Goal: Book appointment/travel/reservation

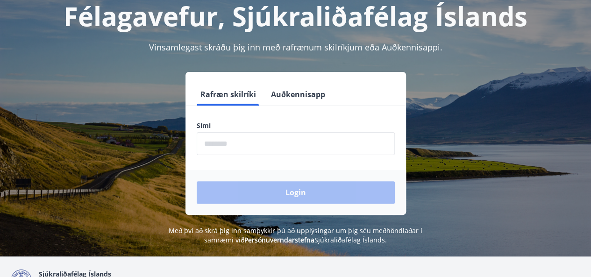
scroll to position [47, 0]
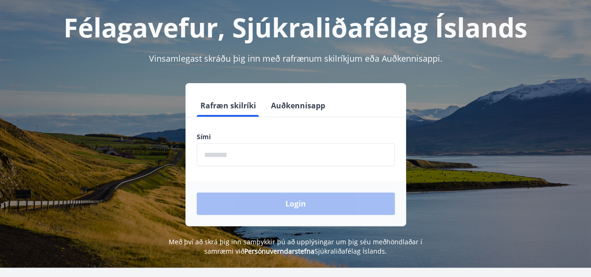
click at [255, 160] on input "phone" at bounding box center [296, 155] width 198 height 23
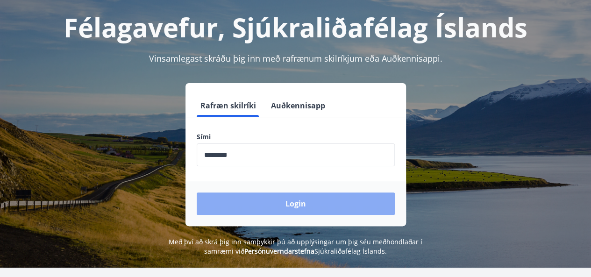
click at [268, 202] on button "Login" at bounding box center [296, 204] width 198 height 22
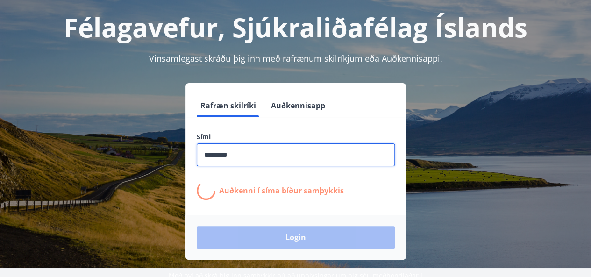
click at [223, 155] on input "phone" at bounding box center [296, 155] width 198 height 23
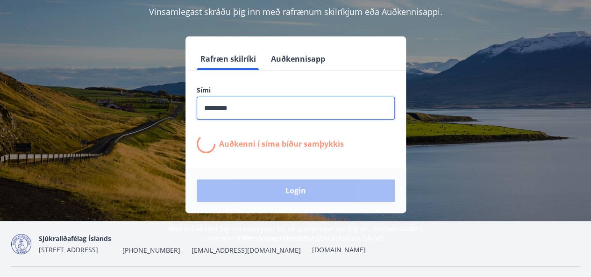
type input "********"
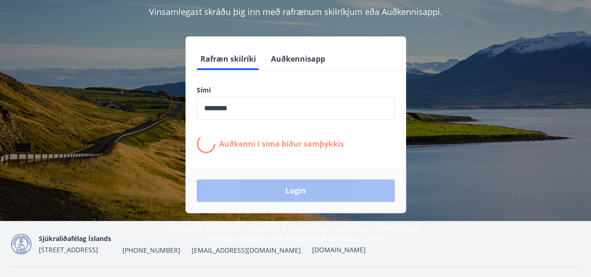
click at [293, 195] on div "Login" at bounding box center [296, 190] width 221 height 45
click at [231, 195] on div "Login" at bounding box center [296, 190] width 221 height 45
click at [388, 42] on div "Rafræn skilríki Auðkennisapp Sími ​ Auðkenni í síma bíður samþykkis Login" at bounding box center [296, 124] width 221 height 177
click at [413, 42] on div "Rafræn skilríki Auðkennisapp Sími ​ Auðkenni í síma bíður samþykkis Login" at bounding box center [295, 124] width 569 height 177
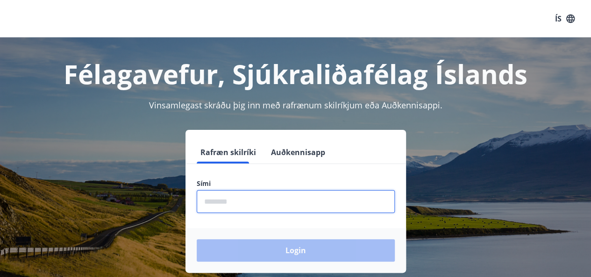
click at [277, 203] on input "phone" at bounding box center [296, 201] width 198 height 23
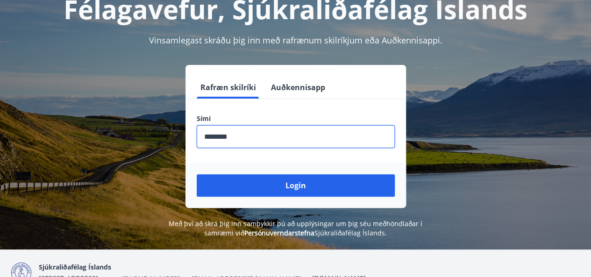
scroll to position [93, 0]
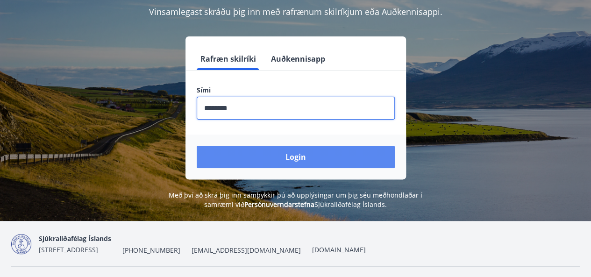
type input "********"
click at [222, 158] on button "Login" at bounding box center [296, 157] width 198 height 22
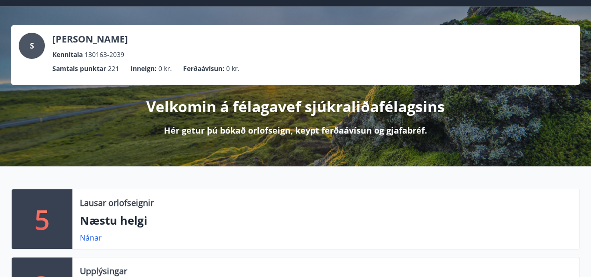
scroll to position [11, 0]
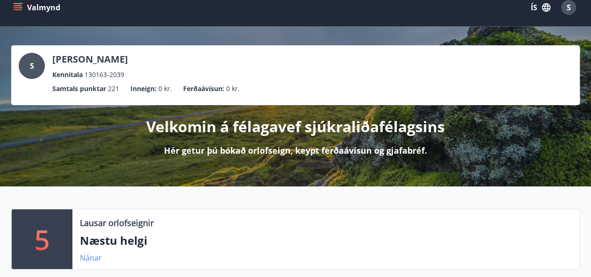
click at [92, 257] on link "Nánar" at bounding box center [91, 258] width 22 height 10
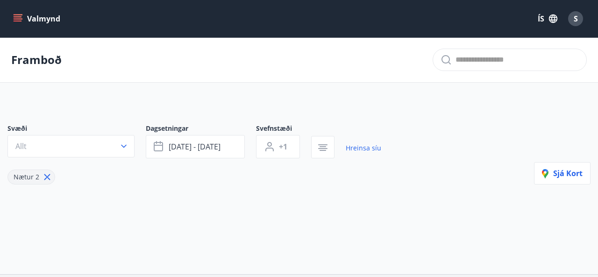
type input "*"
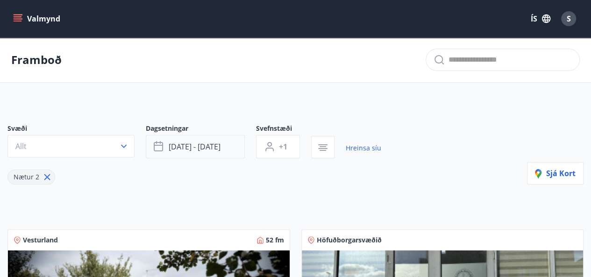
click at [209, 145] on span "sep 05 - sep 08" at bounding box center [195, 147] width 52 height 10
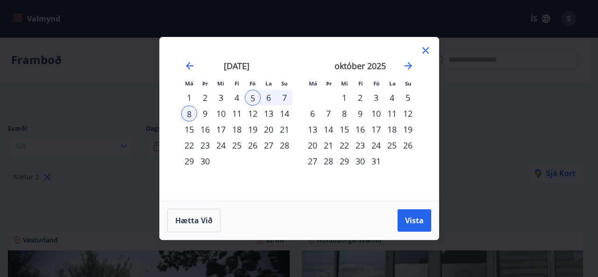
click at [378, 145] on div "24" at bounding box center [376, 145] width 16 height 16
click at [402, 144] on div "26" at bounding box center [408, 145] width 16 height 16
click at [395, 144] on div "25" at bounding box center [392, 145] width 16 height 16
click at [373, 144] on div "24" at bounding box center [376, 145] width 16 height 16
click at [388, 145] on div "25" at bounding box center [392, 145] width 16 height 16
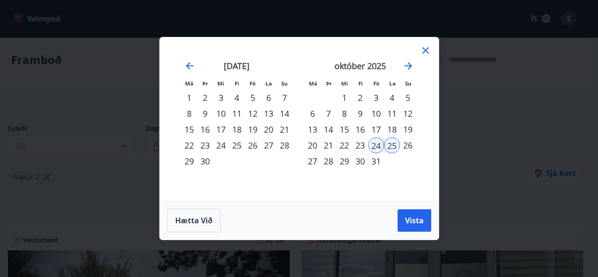
click at [412, 145] on div "26" at bounding box center [408, 145] width 16 height 16
click at [378, 144] on div "24" at bounding box center [376, 145] width 16 height 16
click at [410, 221] on span "Vista" at bounding box center [414, 221] width 19 height 10
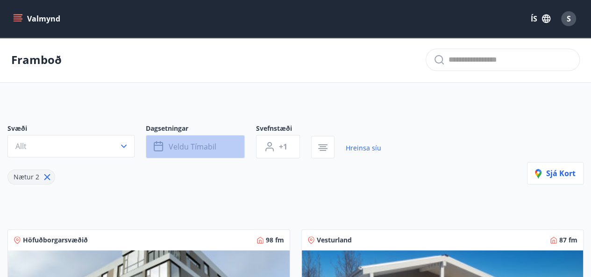
click at [186, 147] on span "Veldu tímabil" at bounding box center [193, 147] width 48 height 10
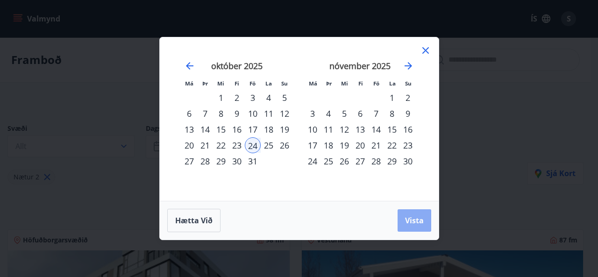
click at [420, 213] on button "Vista" at bounding box center [415, 220] width 34 height 22
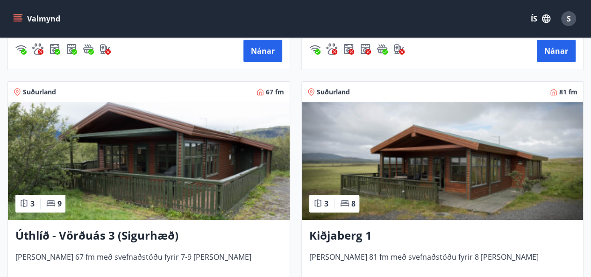
scroll to position [1683, 0]
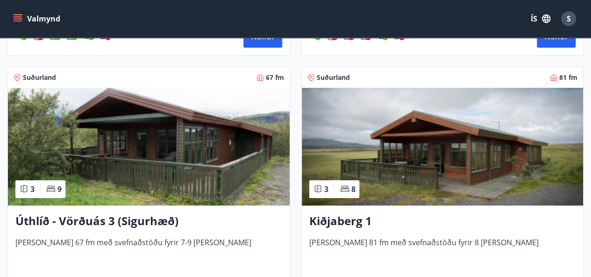
click at [165, 154] on img at bounding box center [149, 147] width 282 height 118
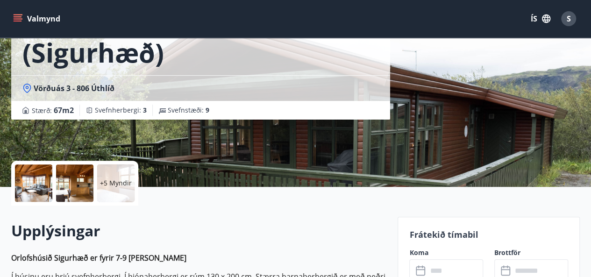
scroll to position [187, 0]
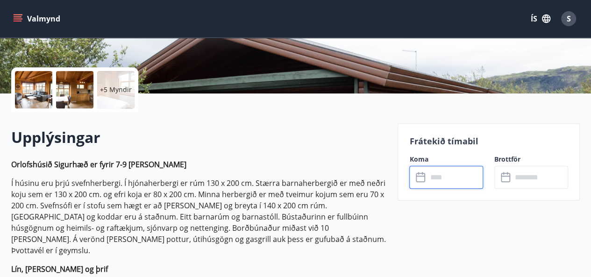
click at [449, 176] on input "text" at bounding box center [455, 177] width 56 height 23
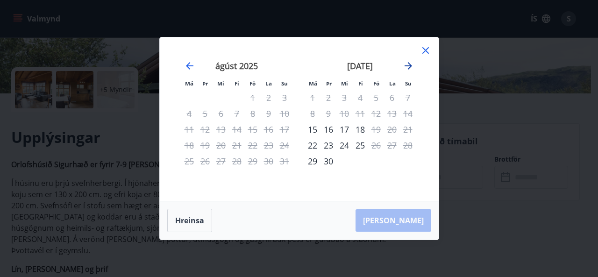
click at [410, 63] on icon "Move forward to switch to the next month." at bounding box center [408, 65] width 11 height 11
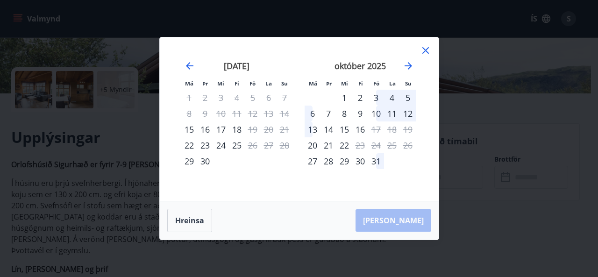
click at [424, 59] on div at bounding box center [425, 52] width 11 height 14
click at [427, 49] on icon at bounding box center [425, 50] width 11 height 11
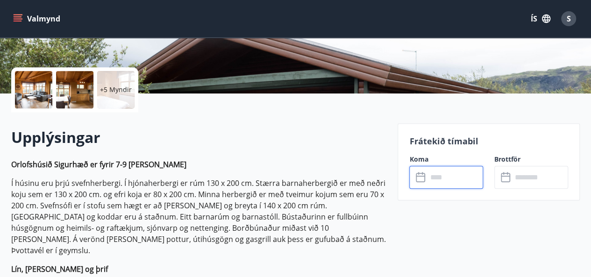
click at [452, 177] on input "text" at bounding box center [455, 177] width 56 height 23
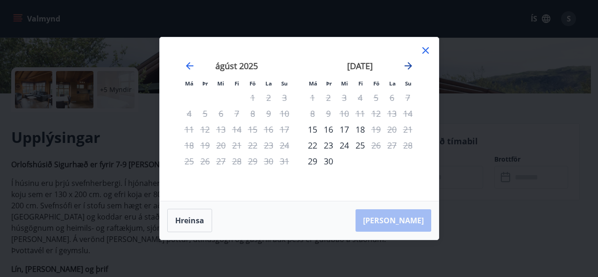
click at [404, 61] on icon "Move forward to switch to the next month." at bounding box center [408, 65] width 11 height 11
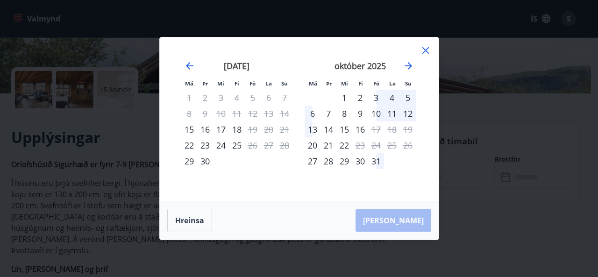
click at [427, 52] on icon at bounding box center [426, 50] width 7 height 7
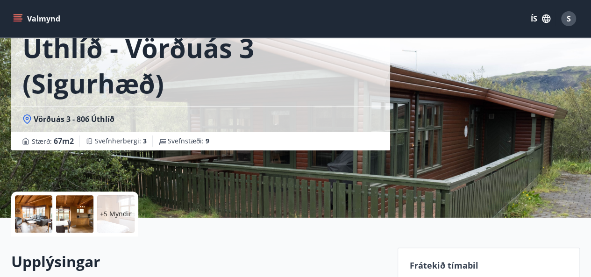
scroll to position [47, 0]
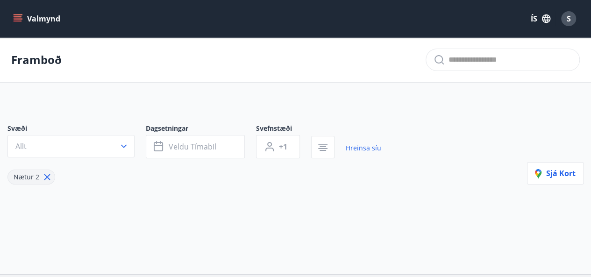
type input "*"
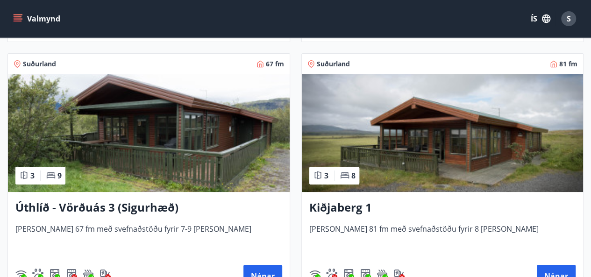
scroll to position [1711, 0]
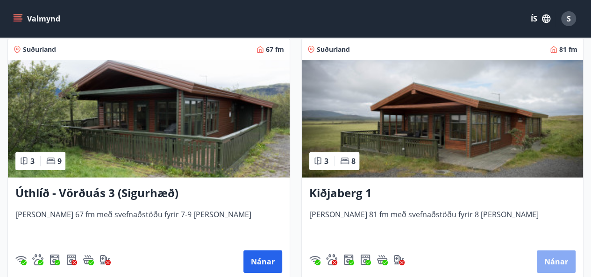
click at [558, 255] on button "Nánar" at bounding box center [556, 262] width 39 height 22
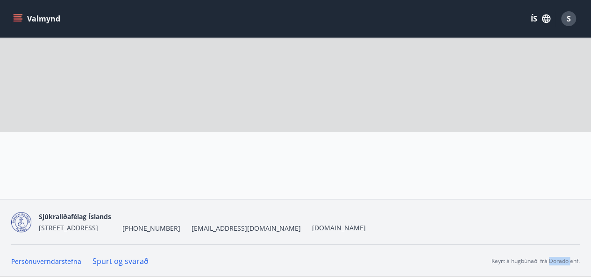
click at [558, 255] on div "Persónuverndarstefna Spurt og svarað Keyrt á hugbúnaði frá Dorado ehf." at bounding box center [295, 260] width 569 height 33
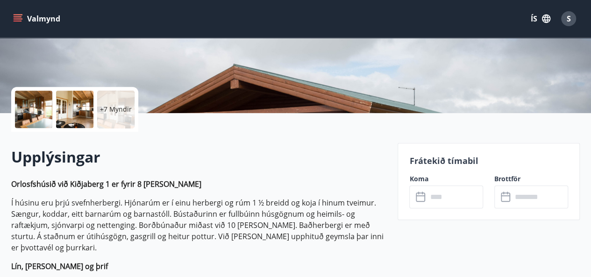
scroll to position [187, 0]
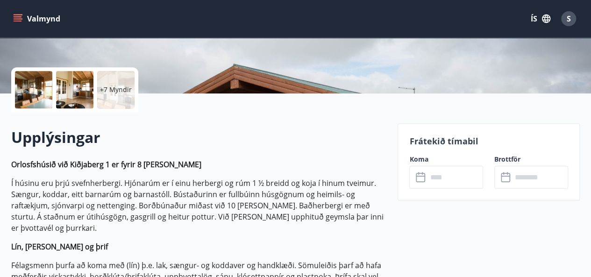
click at [418, 175] on icon at bounding box center [421, 177] width 11 height 11
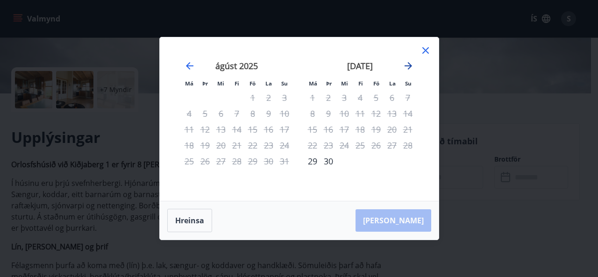
click at [410, 64] on icon "Move forward to switch to the next month." at bounding box center [408, 65] width 7 height 7
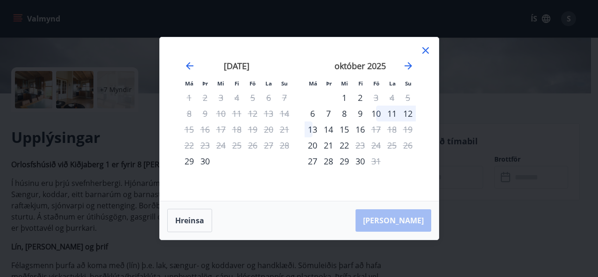
click at [423, 51] on icon at bounding box center [425, 50] width 11 height 11
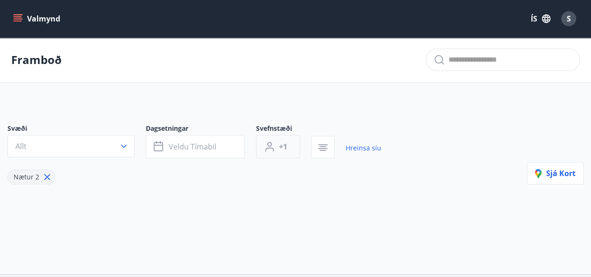
type input "*"
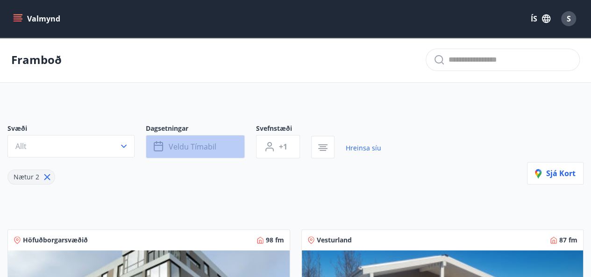
click at [180, 143] on span "Veldu tímabil" at bounding box center [193, 147] width 48 height 10
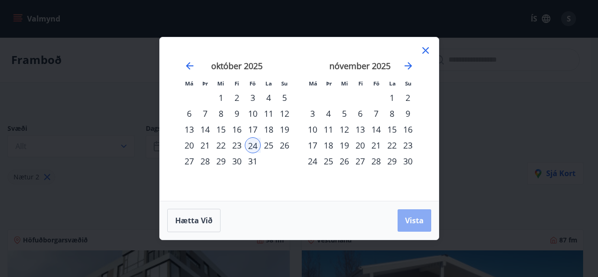
click at [418, 223] on span "Vista" at bounding box center [414, 221] width 19 height 10
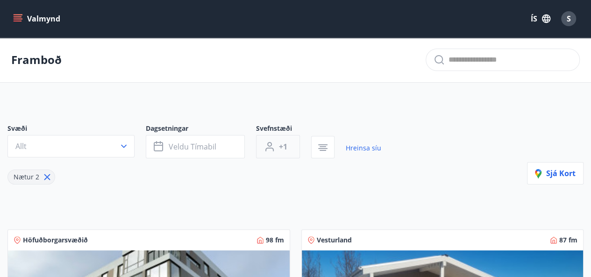
click at [282, 147] on span "+1" at bounding box center [283, 147] width 8 height 10
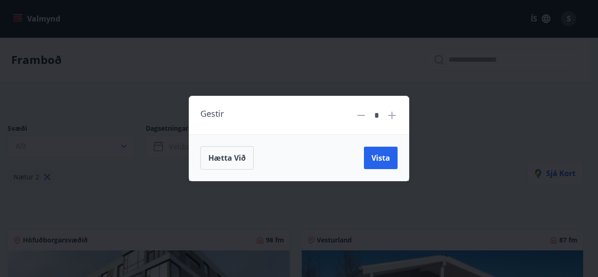
click at [390, 120] on icon at bounding box center [392, 115] width 11 height 11
click at [392, 117] on icon at bounding box center [391, 115] width 7 height 7
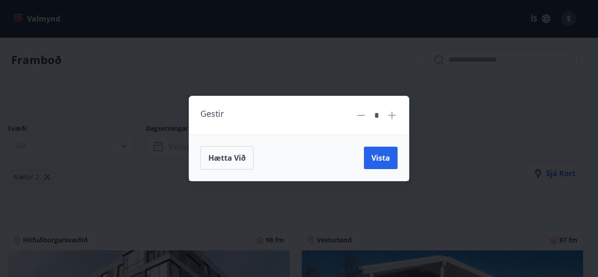
type input "*"
click at [380, 157] on span "Vista" at bounding box center [381, 158] width 19 height 10
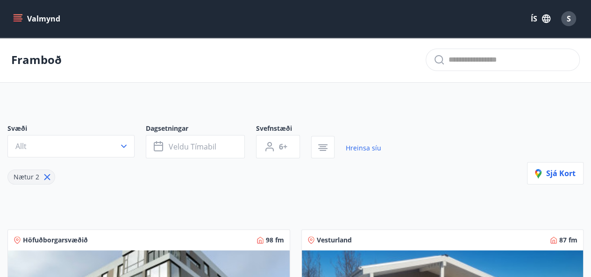
click at [34, 176] on span "Nætur 2" at bounding box center [27, 177] width 26 height 9
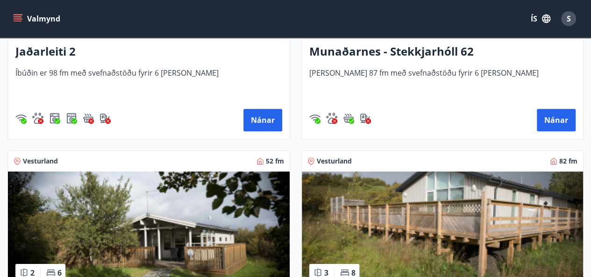
scroll to position [421, 0]
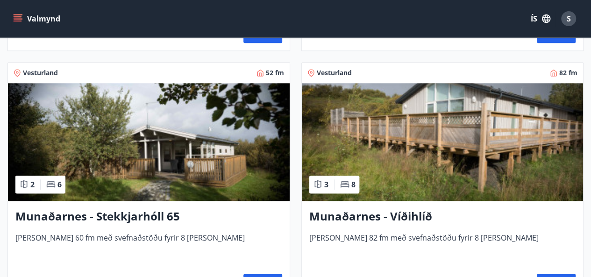
click at [127, 154] on img at bounding box center [149, 142] width 282 height 118
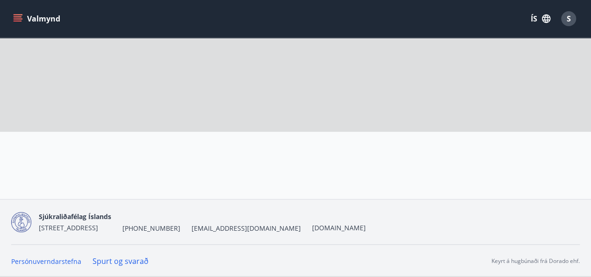
click at [127, 154] on div at bounding box center [193, 165] width 387 height 67
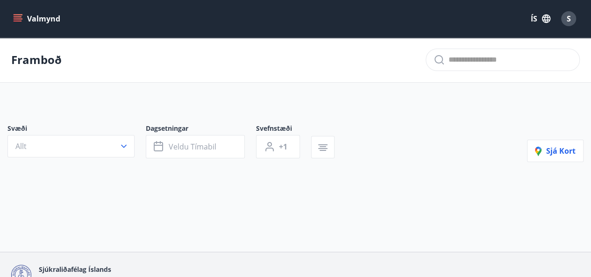
type input "*"
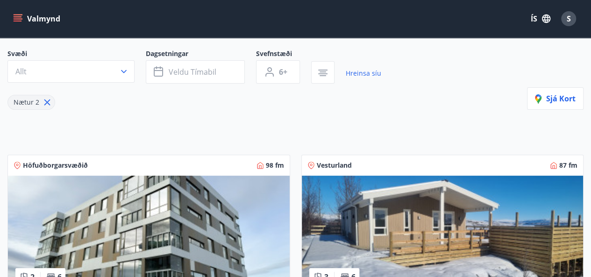
scroll to position [168, 0]
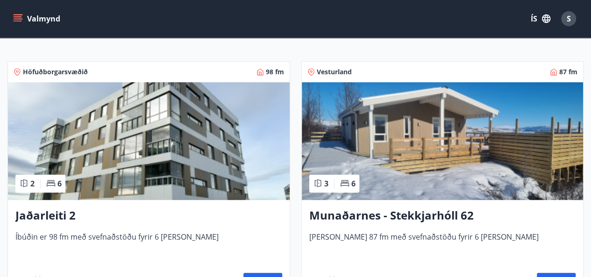
click at [441, 166] on img at bounding box center [443, 141] width 282 height 118
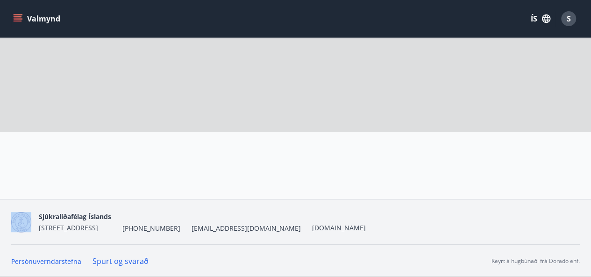
click at [441, 166] on div at bounding box center [489, 195] width 182 height 67
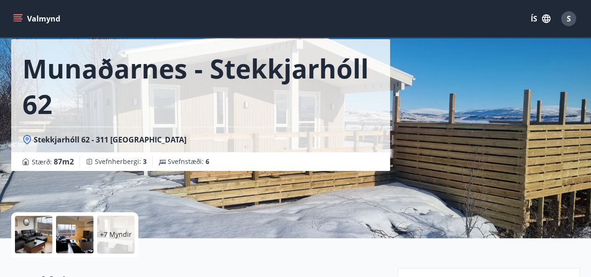
scroll to position [187, 0]
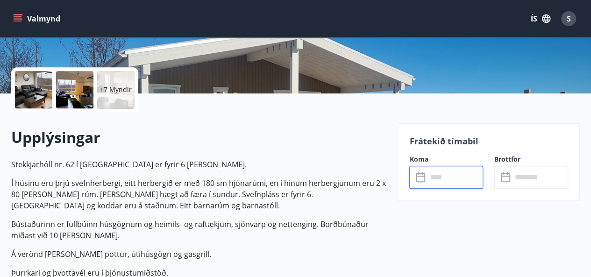
click at [434, 180] on input "text" at bounding box center [455, 177] width 56 height 23
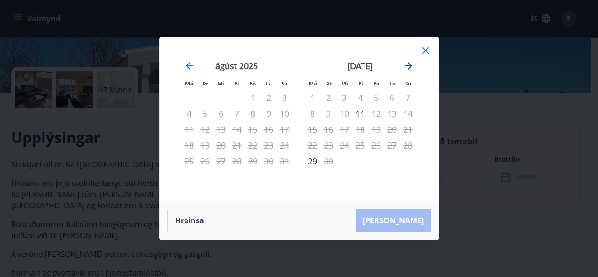
click at [407, 66] on icon "Move forward to switch to the next month." at bounding box center [408, 65] width 7 height 7
click at [423, 47] on icon at bounding box center [425, 50] width 11 height 11
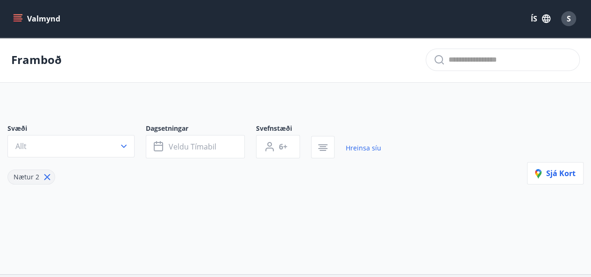
type input "*"
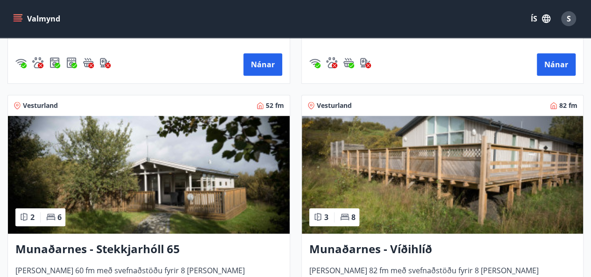
scroll to position [402, 0]
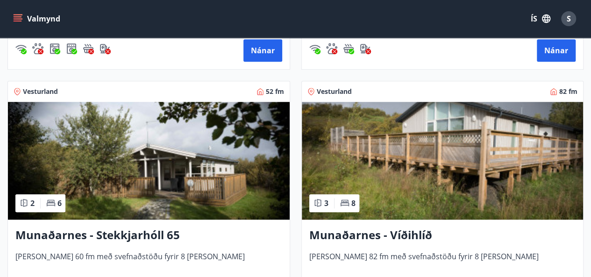
click at [447, 163] on img at bounding box center [443, 161] width 282 height 118
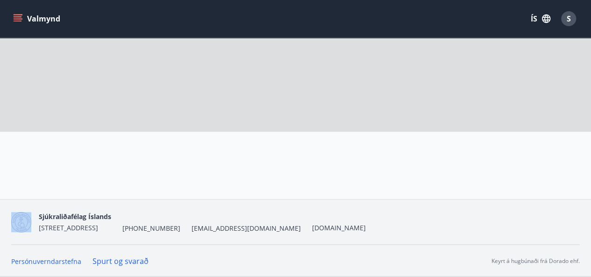
click at [447, 163] on div at bounding box center [489, 195] width 182 height 67
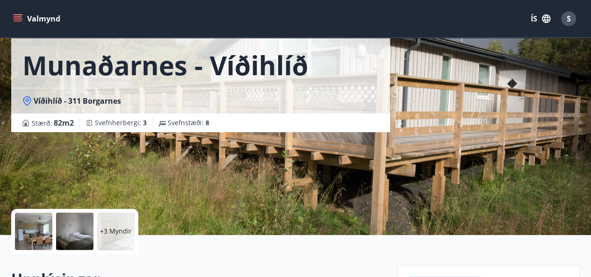
scroll to position [234, 0]
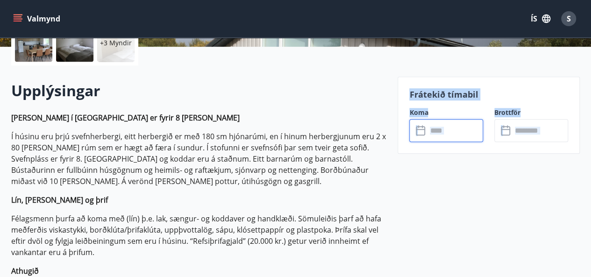
click at [429, 132] on input "text" at bounding box center [455, 130] width 56 height 23
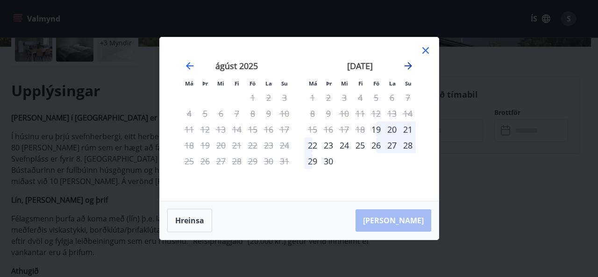
click at [403, 64] on icon "Move forward to switch to the next month." at bounding box center [408, 65] width 11 height 11
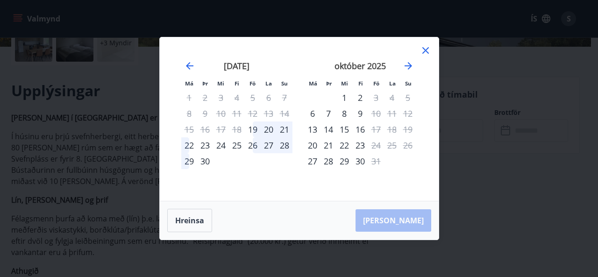
click at [424, 46] on icon at bounding box center [425, 50] width 11 height 11
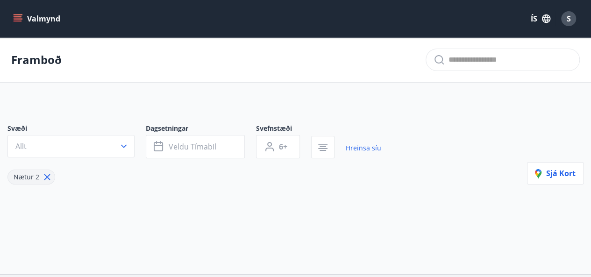
type input "*"
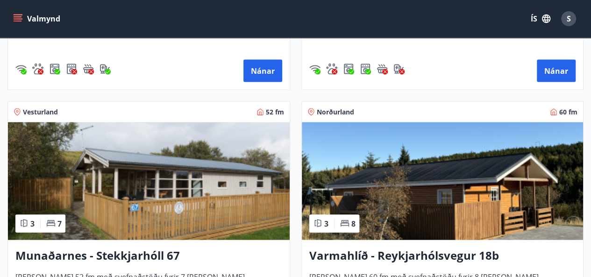
scroll to position [935, 0]
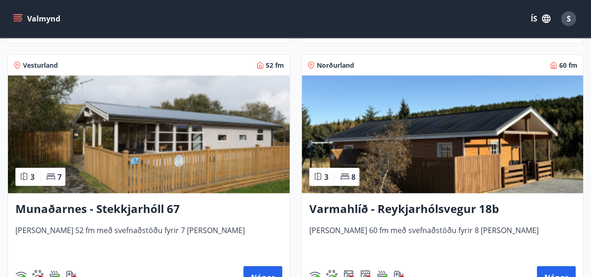
click at [156, 122] on img at bounding box center [149, 135] width 282 height 118
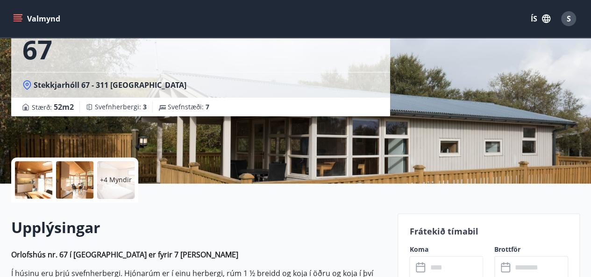
scroll to position [140, 0]
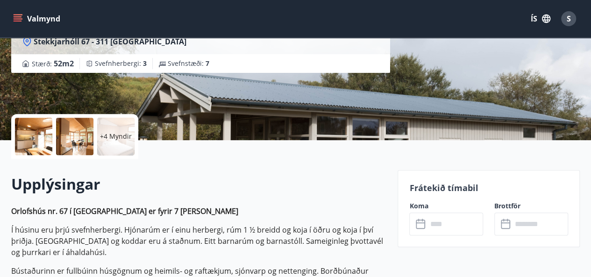
click at [441, 226] on input "text" at bounding box center [455, 224] width 56 height 23
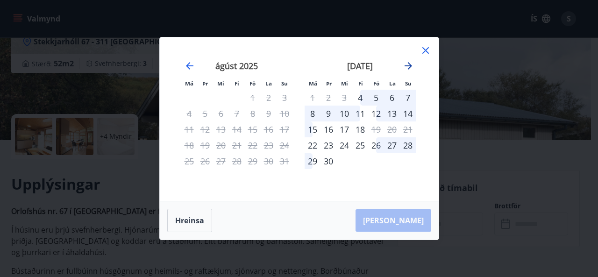
click at [410, 64] on icon "Move forward to switch to the next month." at bounding box center [408, 65] width 7 height 7
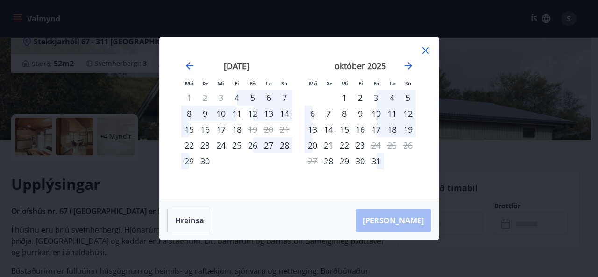
click at [427, 45] on icon at bounding box center [425, 50] width 11 height 11
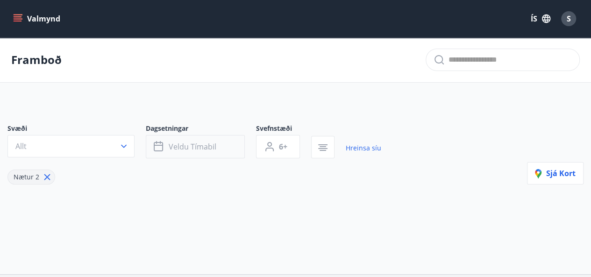
type input "*"
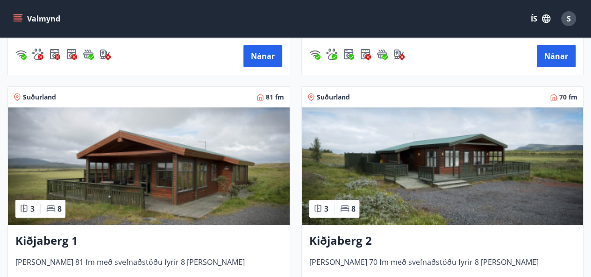
scroll to position [1664, 0]
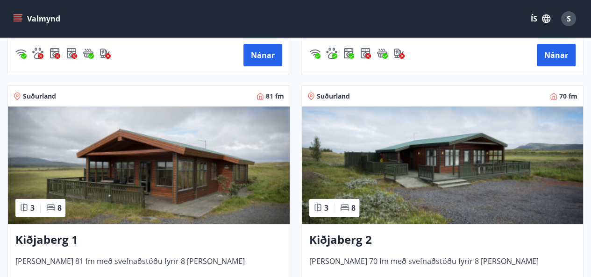
click at [435, 173] on img at bounding box center [443, 166] width 282 height 118
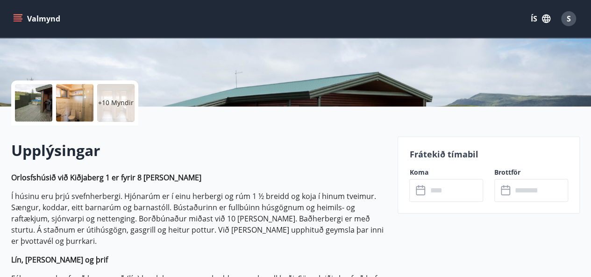
scroll to position [187, 0]
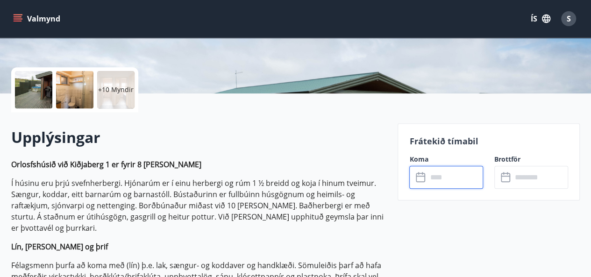
click at [439, 175] on input "text" at bounding box center [455, 177] width 56 height 23
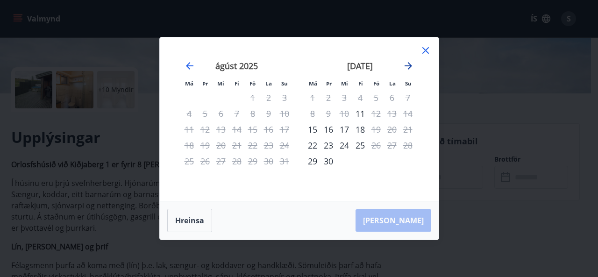
click at [408, 70] on icon "Move forward to switch to the next month." at bounding box center [408, 65] width 7 height 7
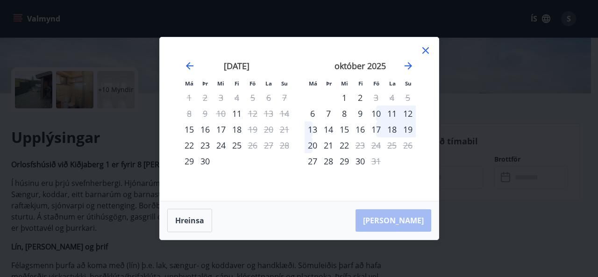
click at [431, 49] on icon at bounding box center [425, 50] width 11 height 11
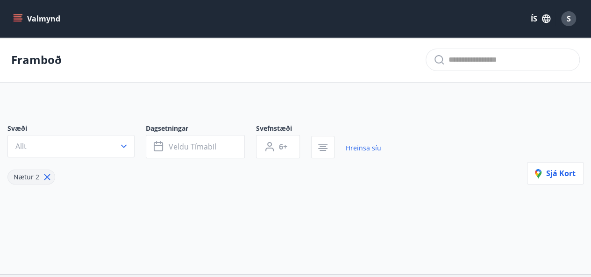
type input "*"
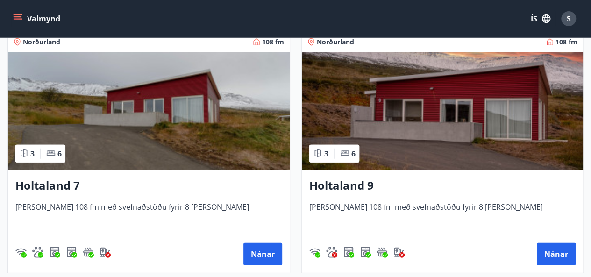
scroll to position [1197, 0]
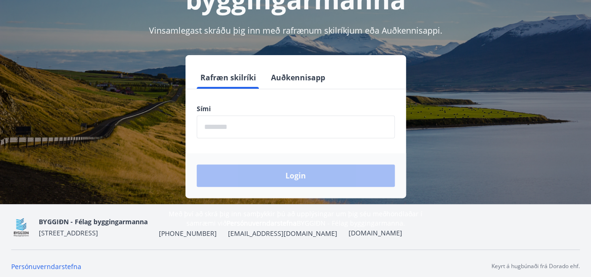
scroll to position [115, 0]
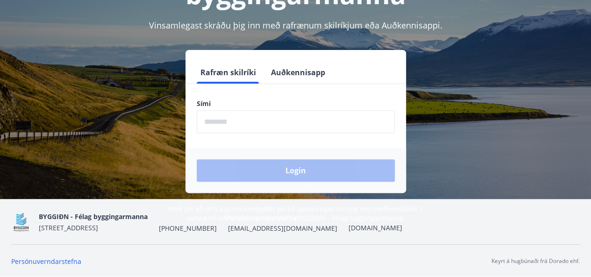
click at [223, 117] on input "phone" at bounding box center [296, 121] width 198 height 23
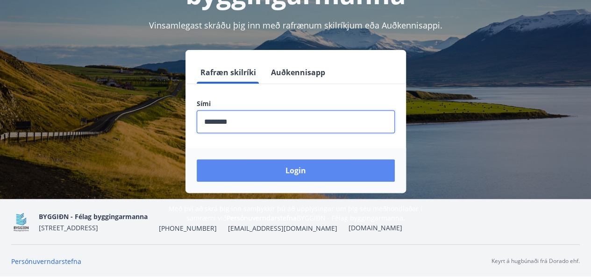
type input "********"
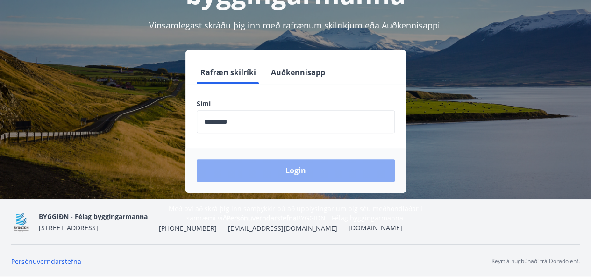
click at [280, 170] on button "Login" at bounding box center [296, 170] width 198 height 22
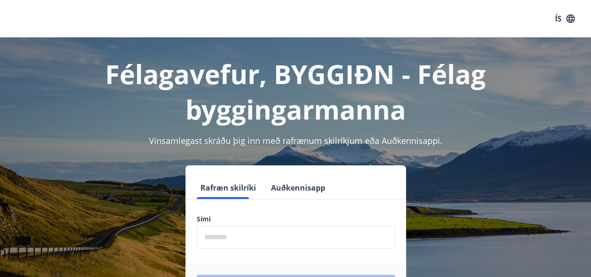
click at [299, 226] on input "phone" at bounding box center [296, 237] width 198 height 23
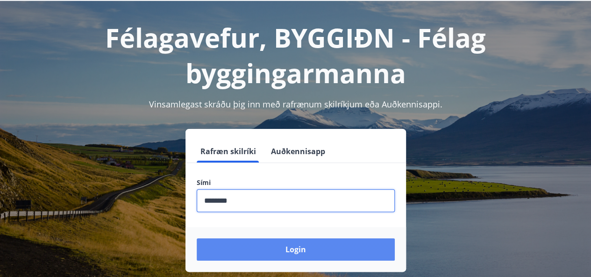
scroll to position [93, 0]
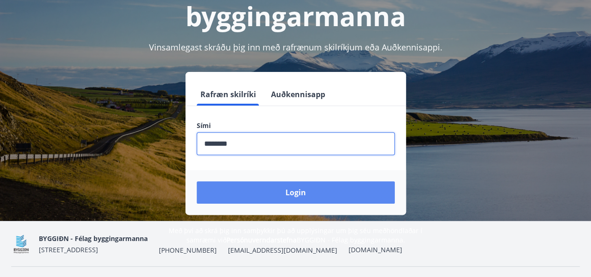
type input "********"
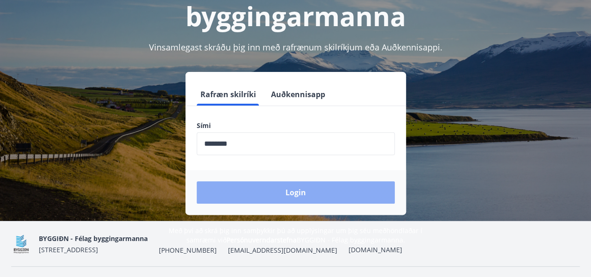
click at [338, 199] on button "Login" at bounding box center [296, 192] width 198 height 22
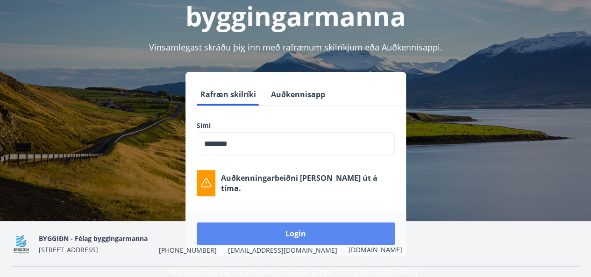
click at [283, 229] on button "Login" at bounding box center [296, 234] width 198 height 22
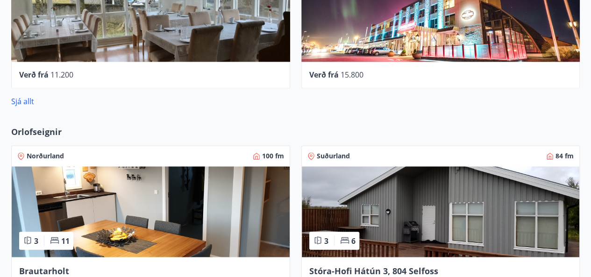
scroll to position [654, 0]
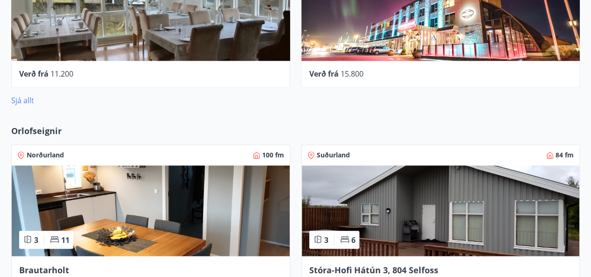
click at [16, 99] on link "Sjá allt" at bounding box center [22, 100] width 23 height 10
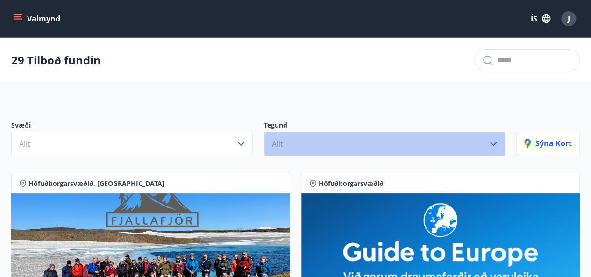
click at [496, 143] on icon "button" at bounding box center [493, 144] width 7 height 4
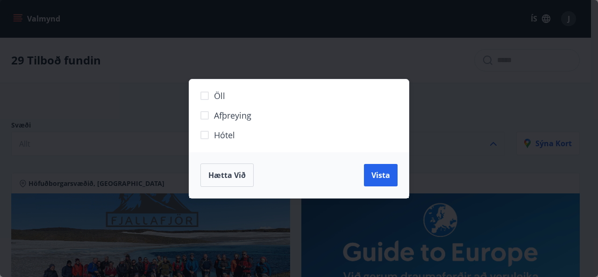
click at [106, 133] on div "Öll Afþreying Hótel Hætta við Vista" at bounding box center [299, 138] width 598 height 277
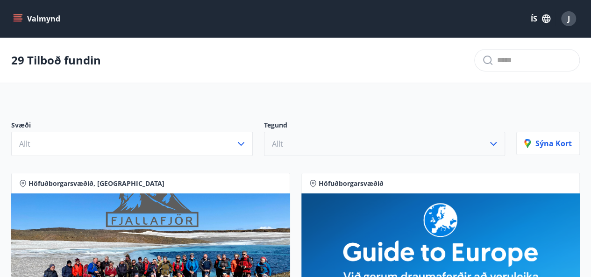
click at [19, 13] on button "Valmynd" at bounding box center [37, 18] width 53 height 17
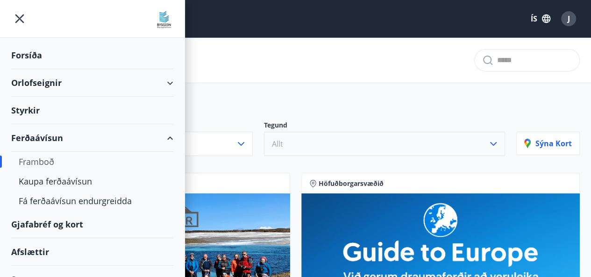
click at [32, 84] on div "Orlofseignir" at bounding box center [92, 83] width 162 height 28
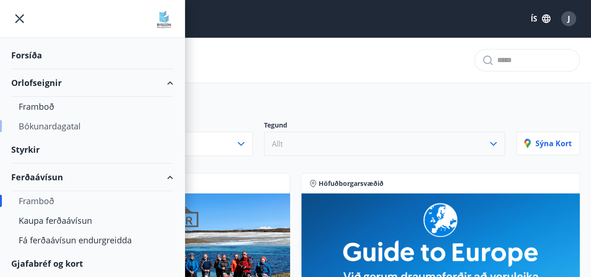
click at [44, 122] on div "Bókunardagatal" at bounding box center [92, 126] width 147 height 20
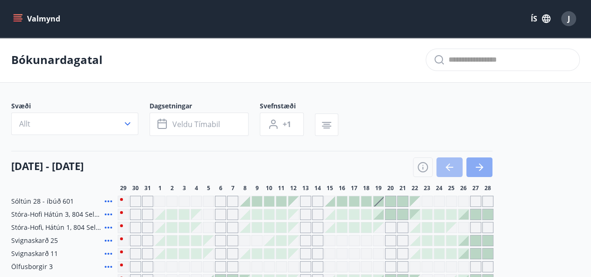
click at [480, 162] on icon "button" at bounding box center [479, 167] width 11 height 11
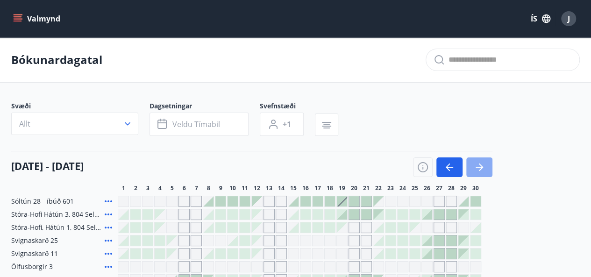
click at [480, 162] on icon "button" at bounding box center [479, 167] width 11 height 11
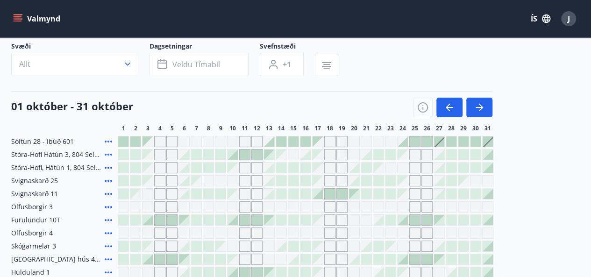
scroll to position [47, 0]
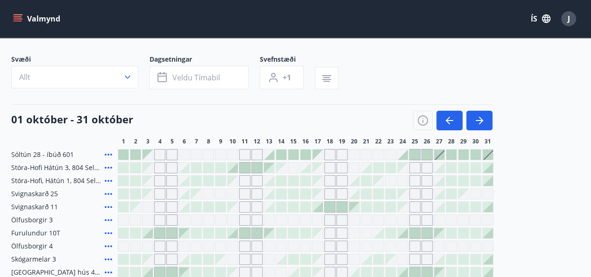
click at [402, 170] on div "Gráir dagar eru ekki bókanlegir" at bounding box center [403, 168] width 10 height 10
click at [411, 169] on div "Gráir dagar eru ekki bókanlegir" at bounding box center [415, 167] width 11 height 11
click at [431, 168] on div "Gráir dagar eru ekki bókanlegir" at bounding box center [427, 167] width 11 height 11
click at [403, 167] on div "Gráir dagar eru ekki bókanlegir" at bounding box center [403, 168] width 10 height 10
click at [418, 167] on div "Gráir dagar eru ekki bókanlegir" at bounding box center [415, 167] width 11 height 11
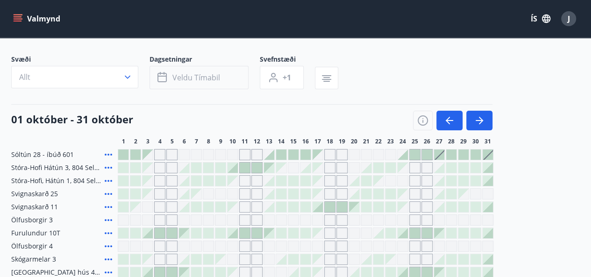
click at [426, 167] on div "Gráir dagar eru ekki bókanlegir" at bounding box center [427, 167] width 11 height 11
click at [198, 83] on button "Veldu tímabil" at bounding box center [199, 77] width 99 height 23
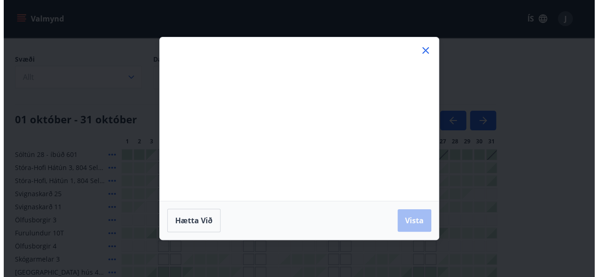
scroll to position [82, 0]
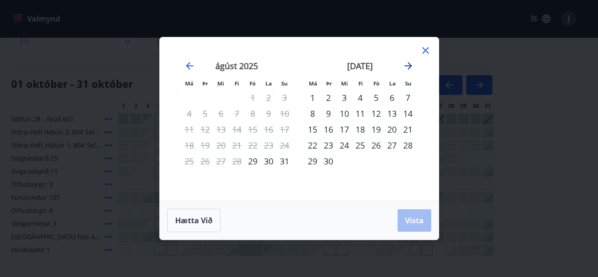
click at [407, 64] on icon "Move forward to switch to the next month." at bounding box center [408, 65] width 11 height 11
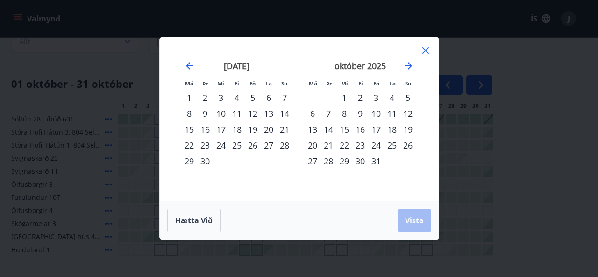
click at [375, 146] on div "24" at bounding box center [376, 145] width 16 height 16
click at [388, 144] on div "25" at bounding box center [392, 145] width 16 height 16
click at [410, 144] on div "26" at bounding box center [408, 145] width 16 height 16
click at [379, 142] on div "24" at bounding box center [376, 145] width 16 height 16
click at [392, 143] on div "25" at bounding box center [392, 145] width 16 height 16
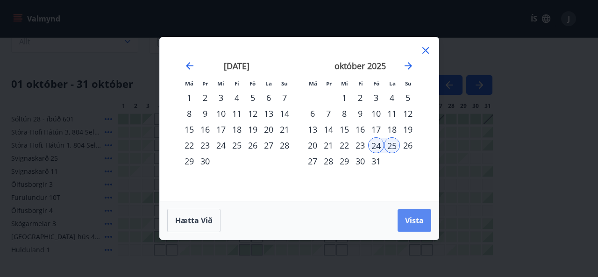
click at [406, 215] on button "Vista" at bounding box center [415, 220] width 34 height 22
